Goal: Check status: Check status

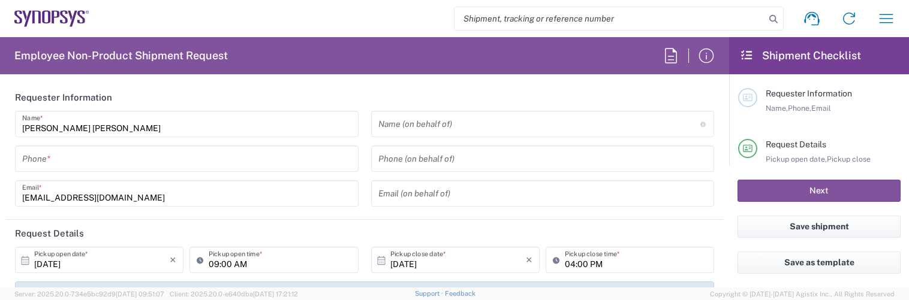
type input "Department"
type input "Delivered at Place"
type input "DE01, FAC, DE02, Munich 110158"
type input "Germany"
type input "Bavaria"
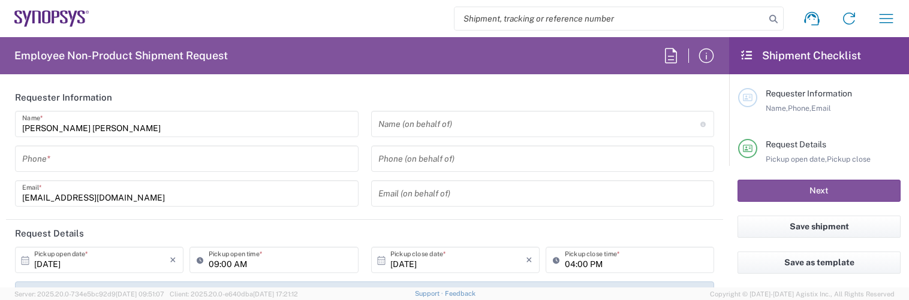
type input "Germany"
click at [887, 13] on icon "button" at bounding box center [885, 18] width 19 height 19
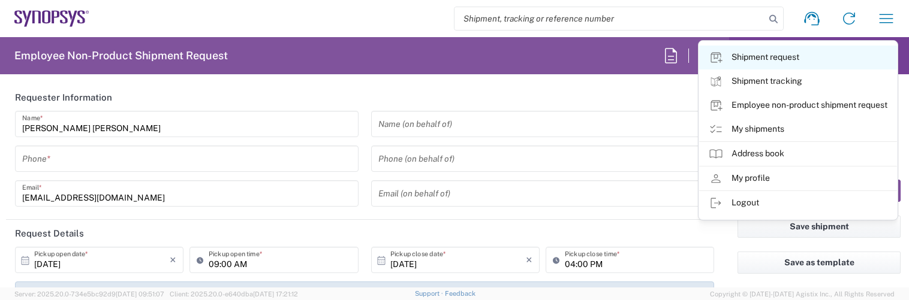
type input "Munich DE24"
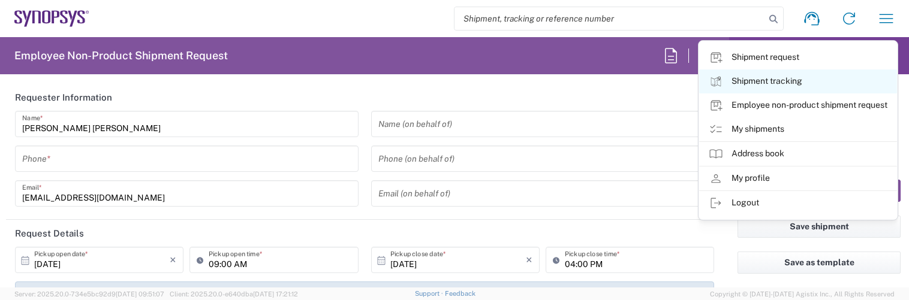
click at [772, 76] on link "Shipment tracking" at bounding box center [798, 82] width 198 height 24
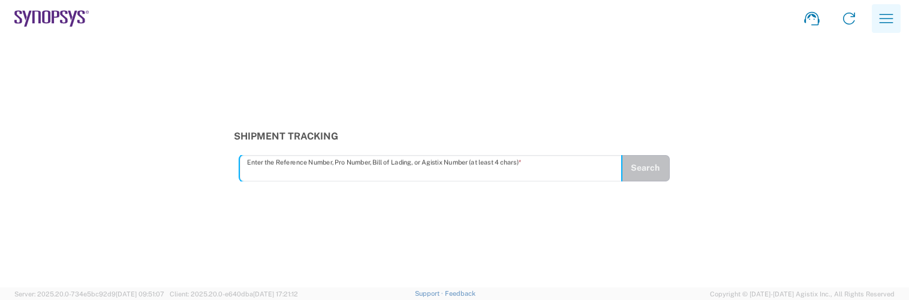
click at [885, 16] on icon "button" at bounding box center [885, 18] width 19 height 19
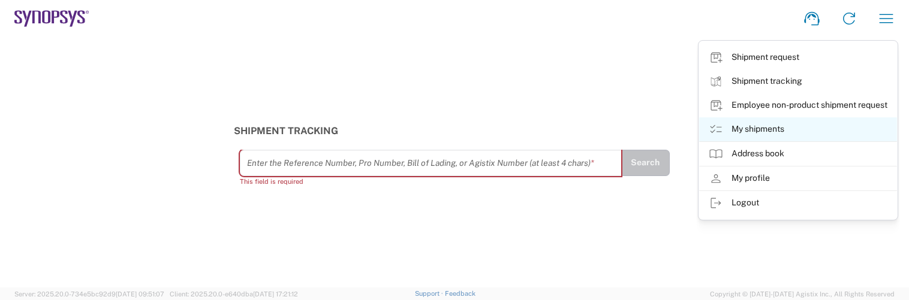
click at [771, 123] on link "My shipments" at bounding box center [798, 129] width 198 height 24
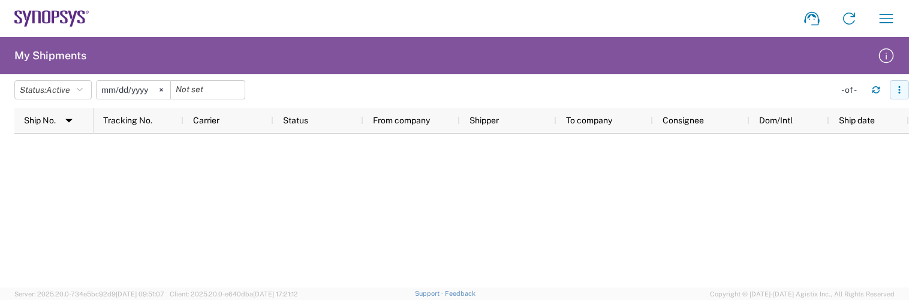
click at [902, 85] on button "button" at bounding box center [899, 89] width 19 height 19
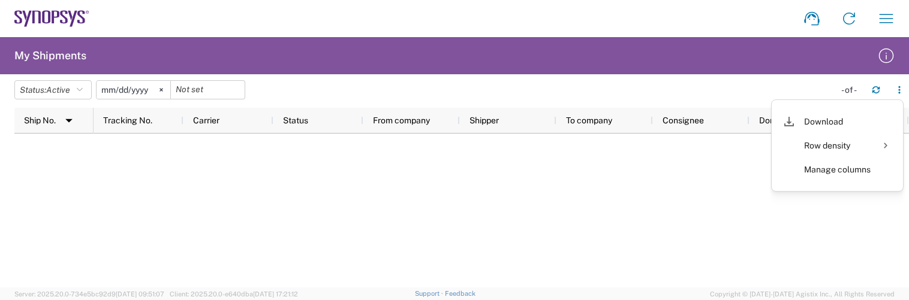
click at [591, 219] on div at bounding box center [501, 211] width 815 height 154
click at [165, 88] on svg-icon at bounding box center [161, 90] width 18 height 18
click at [74, 85] on button "Status: Active" at bounding box center [52, 89] width 77 height 19
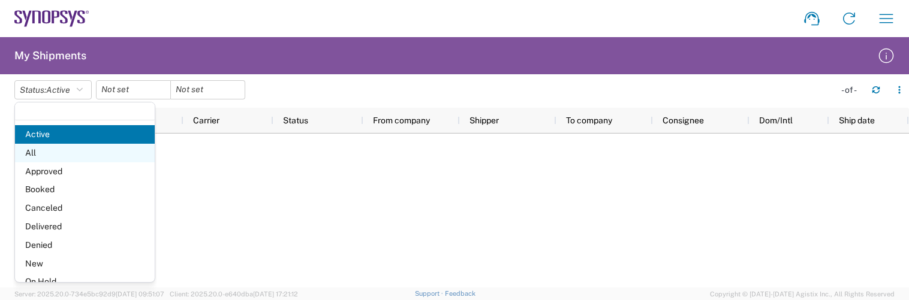
click at [68, 147] on span "All" at bounding box center [85, 153] width 140 height 19
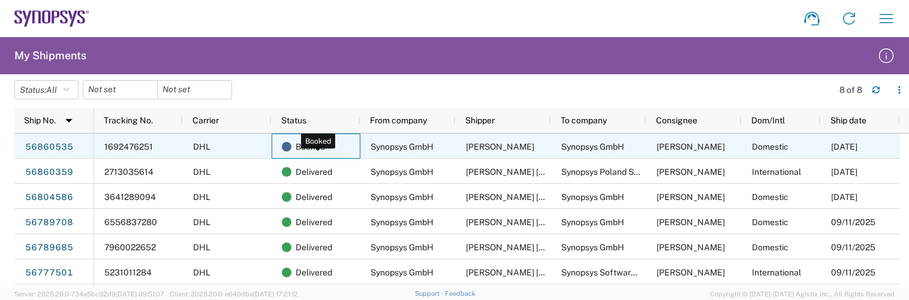
click at [321, 149] on span "Booked" at bounding box center [310, 146] width 29 height 25
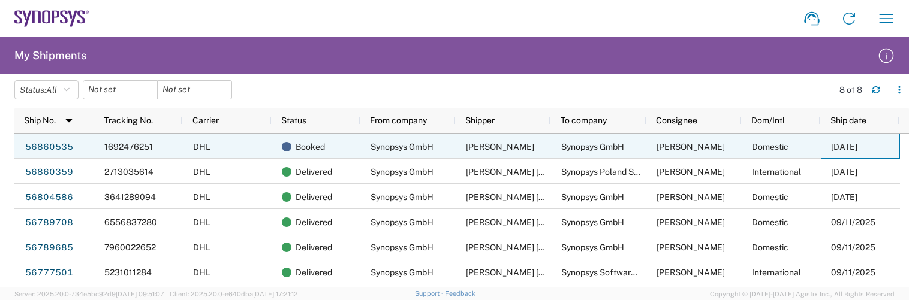
click at [821, 145] on div "09/21/2025" at bounding box center [860, 146] width 79 height 25
click at [67, 145] on link "56860535" at bounding box center [49, 147] width 49 height 19
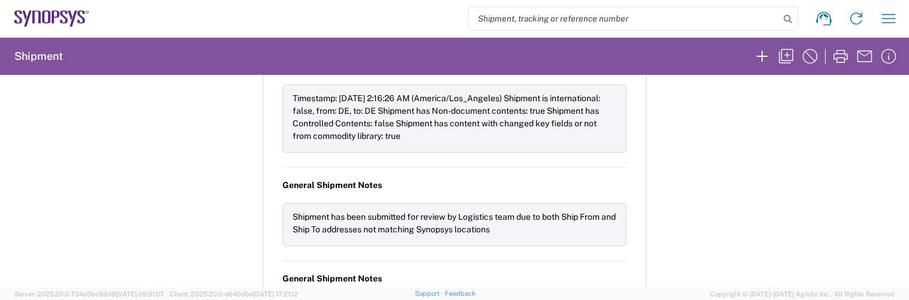
scroll to position [1379, 0]
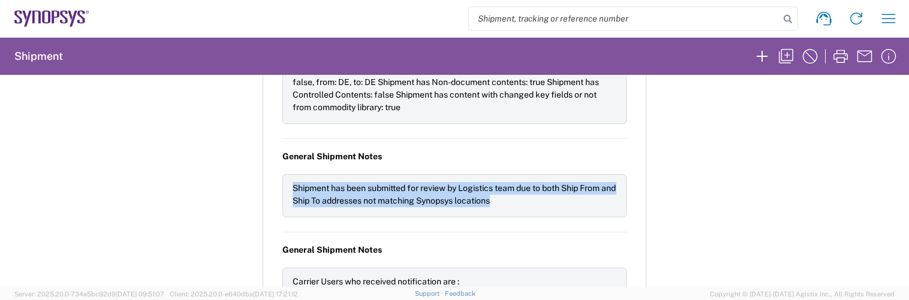
drag, startPoint x: 517, startPoint y: 195, endPoint x: 281, endPoint y: 180, distance: 237.2
click at [282, 180] on div "Shipment has been submitted for review by Logistics team due to both Ship From …" at bounding box center [454, 195] width 344 height 43
copy div "Shipment has been submitted for review by Logistics team due to both Ship From …"
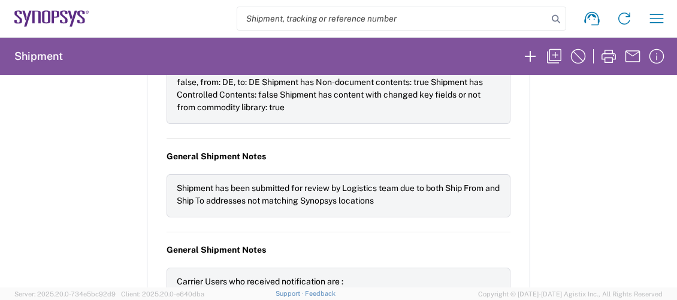
click at [571, 116] on div "Shipment 56860535 Google Maps Carrier information Carrier name: DHL Service lev…" at bounding box center [338, 181] width 677 height 213
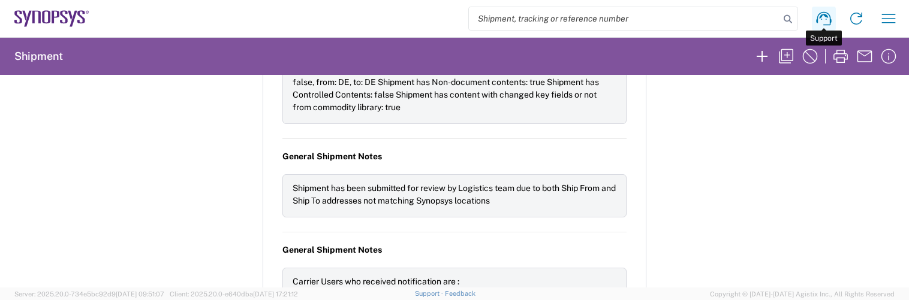
click at [830, 24] on icon at bounding box center [823, 19] width 15 height 14
click at [888, 15] on icon "button" at bounding box center [888, 18] width 19 height 19
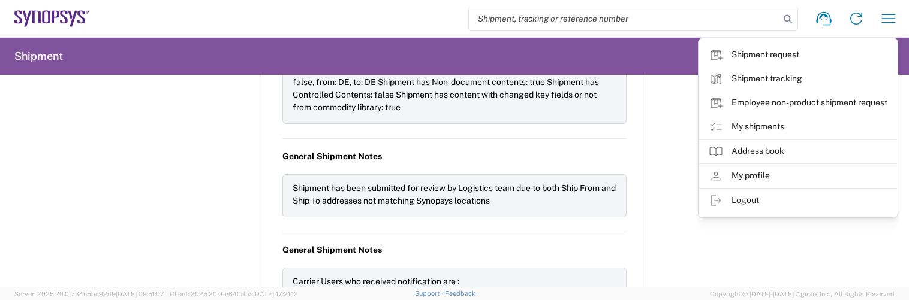
click at [669, 272] on div "Shipment 56860535 Google Maps Carrier information Carrier name: DHL Service lev…" at bounding box center [454, 181] width 909 height 213
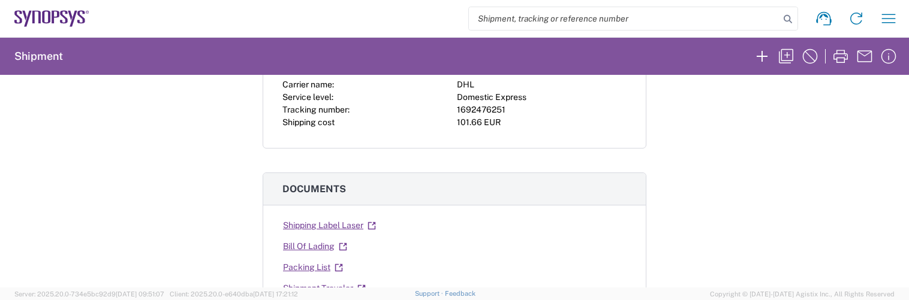
scroll to position [0, 0]
